Goal: Task Accomplishment & Management: Manage account settings

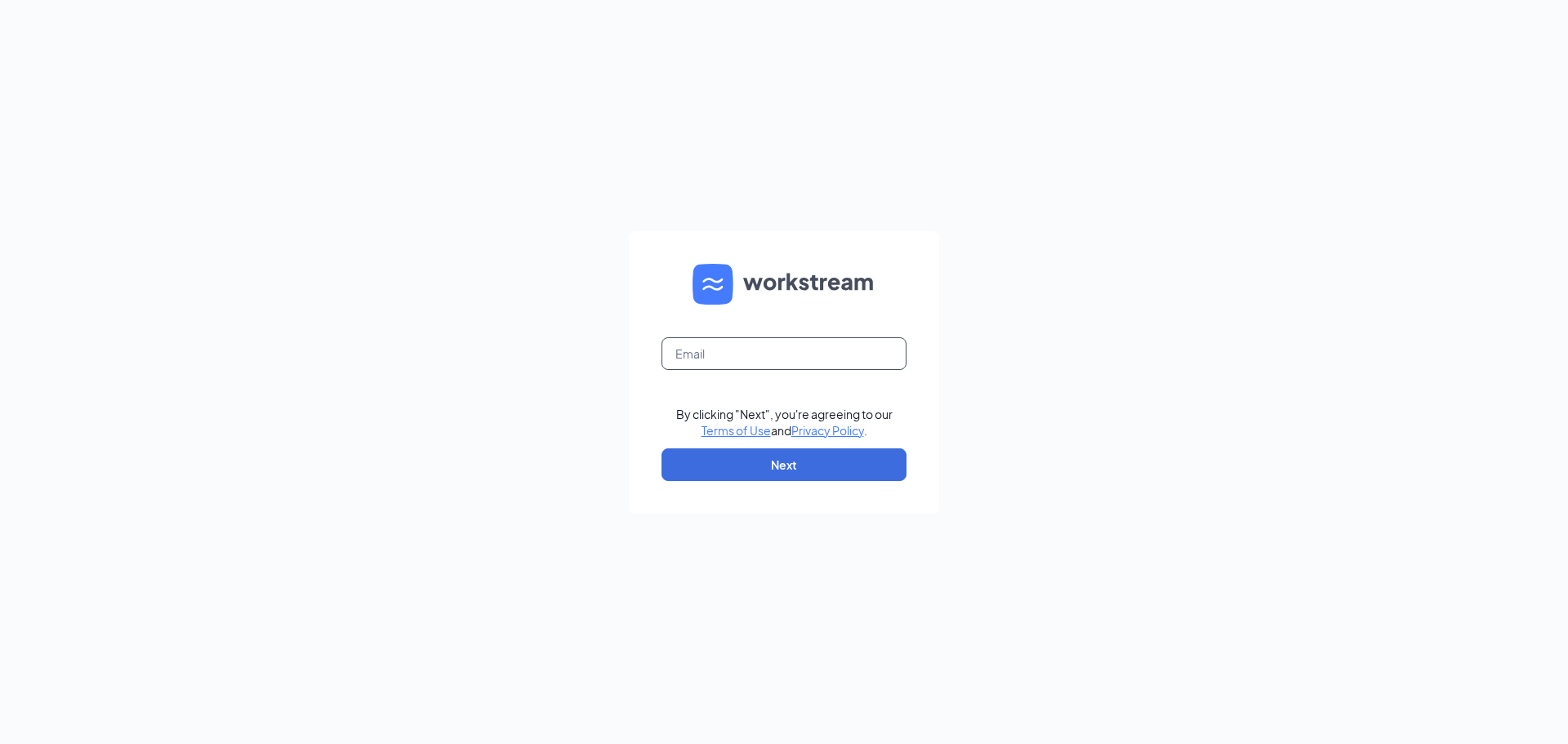
click at [736, 352] on input "text" at bounding box center [784, 354] width 245 height 33
type input "[EMAIL_ADDRESS][DOMAIN_NAME]"
click at [747, 465] on button "Next" at bounding box center [784, 464] width 245 height 33
